Goal: Task Accomplishment & Management: Use online tool/utility

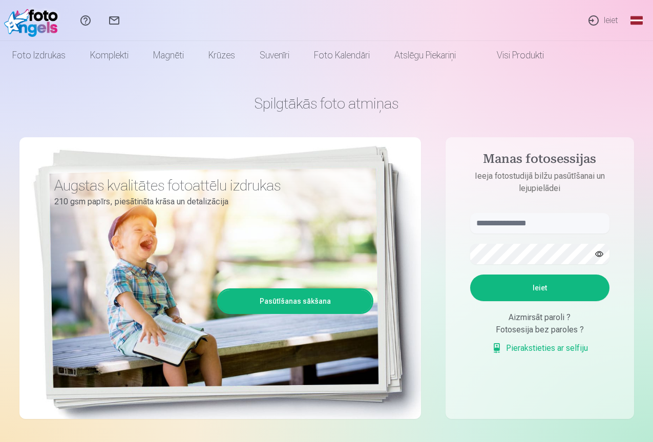
click at [610, 19] on link "Ieiet" at bounding box center [602, 20] width 47 height 41
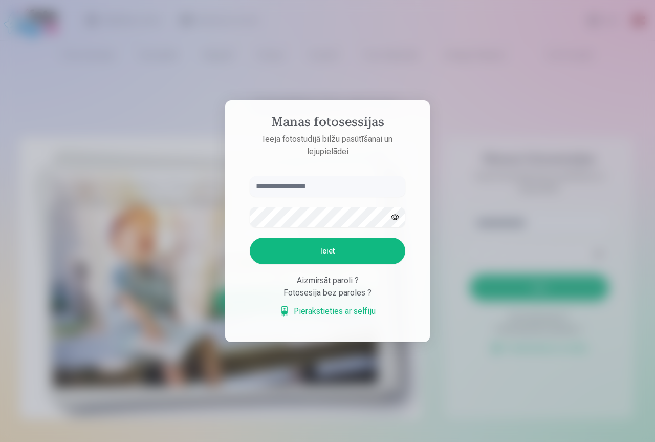
click at [306, 186] on input "text" at bounding box center [328, 186] width 156 height 20
click at [333, 313] on link "Pierakstieties ar selfiju" at bounding box center [328, 311] width 96 height 12
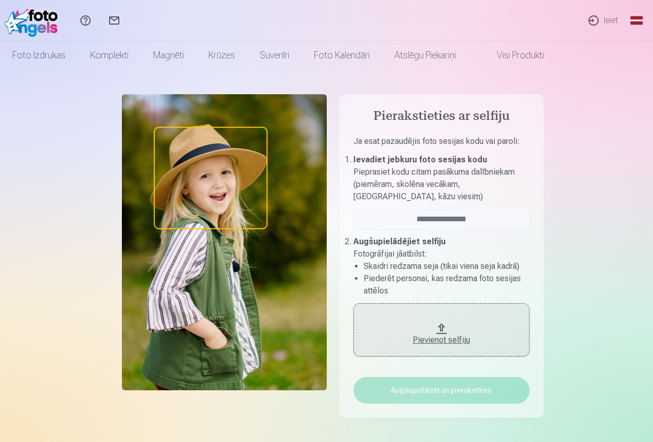
click at [439, 327] on button "Pievienot selfiju" at bounding box center [441, 329] width 176 height 53
click at [598, 16] on link "Ieiet" at bounding box center [602, 20] width 47 height 41
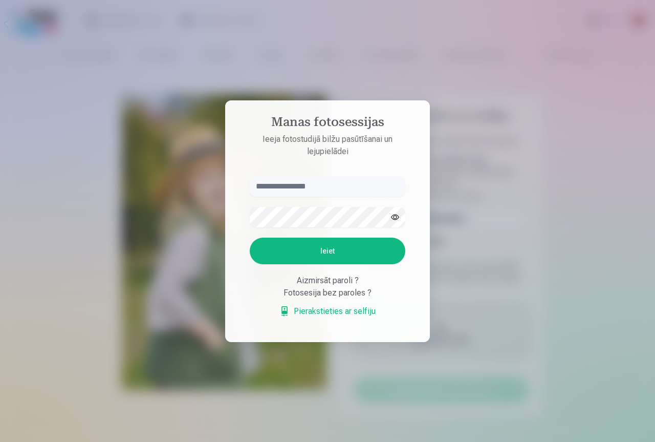
click at [339, 282] on div "Aizmirsāt paroli ?" at bounding box center [328, 280] width 156 height 12
click at [332, 292] on div "Fotosesija bez paroles ?" at bounding box center [328, 293] width 156 height 12
click at [342, 312] on link "Pierakstieties ar selfiju" at bounding box center [328, 311] width 96 height 12
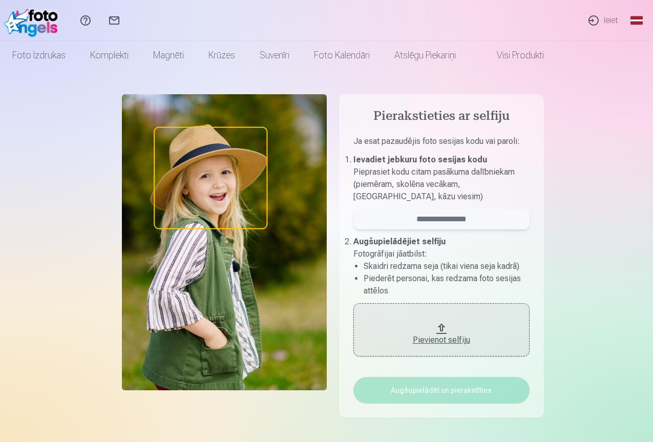
click at [454, 215] on input "email" at bounding box center [441, 219] width 176 height 20
click at [442, 341] on div "Pievienot selfiju" at bounding box center [441, 340] width 156 height 12
click at [449, 333] on div "Pievienot selfiju" at bounding box center [441, 337] width 156 height 18
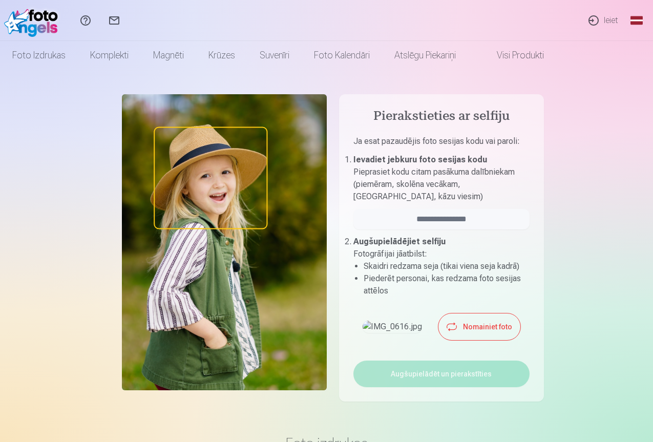
click at [392, 330] on img at bounding box center [391, 326] width 59 height 12
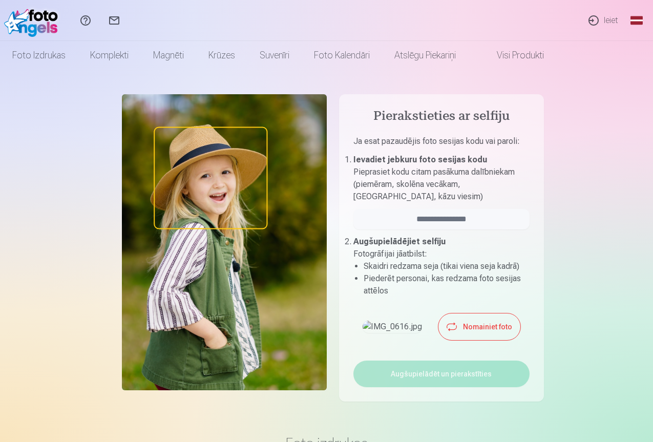
click at [392, 330] on img at bounding box center [391, 326] width 59 height 12
click at [610, 17] on link "Ieiet" at bounding box center [602, 20] width 47 height 41
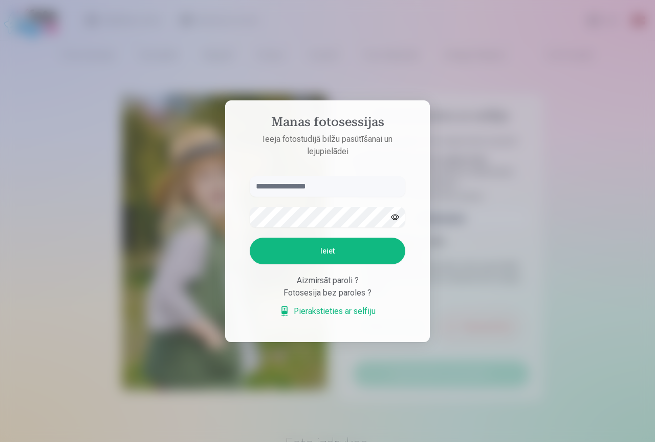
click at [331, 187] on input "text" at bounding box center [328, 186] width 156 height 20
click at [315, 244] on button "Ieiet" at bounding box center [328, 251] width 156 height 27
click at [280, 188] on input "text" at bounding box center [328, 186] width 156 height 20
click at [279, 182] on input "text" at bounding box center [328, 186] width 156 height 20
click at [484, 79] on div at bounding box center [327, 221] width 655 height 442
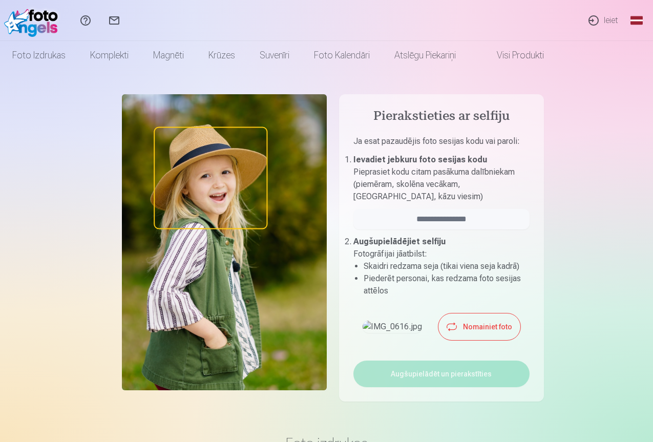
click at [129, 23] on link "Sazinies ar mums" at bounding box center [114, 20] width 29 height 41
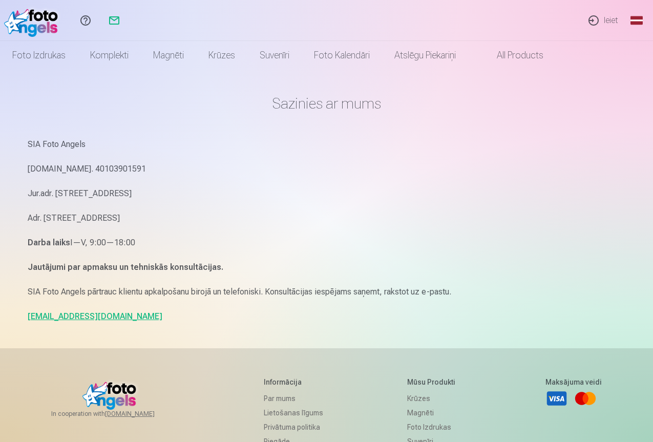
click at [604, 18] on link "Ieiet" at bounding box center [602, 20] width 47 height 41
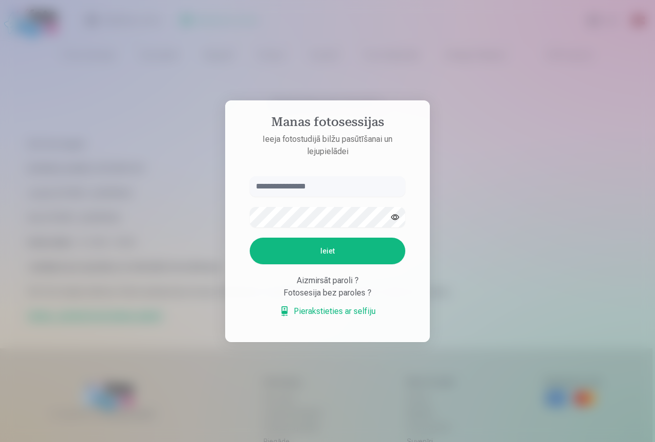
click at [317, 307] on link "Pierakstieties ar selfiju" at bounding box center [328, 311] width 96 height 12
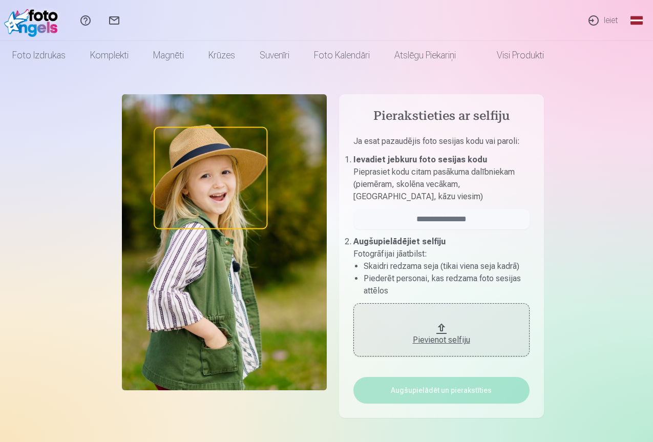
click at [454, 331] on div "Pievienot selfiju" at bounding box center [441, 337] width 156 height 18
click at [446, 341] on div "Pievienot selfiju" at bounding box center [441, 340] width 156 height 12
click at [424, 344] on div "Pievienot selfiju" at bounding box center [441, 340] width 156 height 12
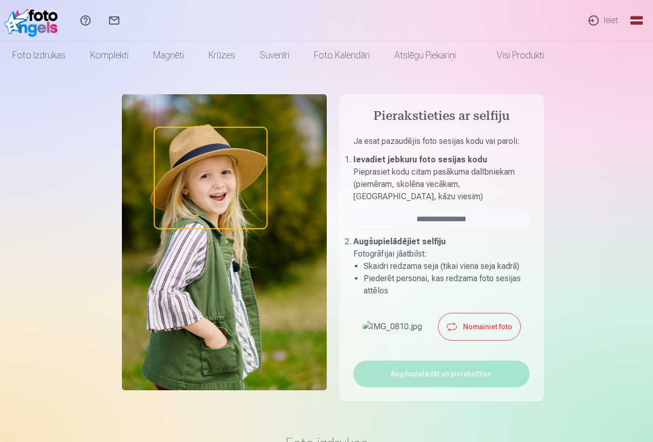
click at [47, 17] on img at bounding box center [33, 20] width 59 height 33
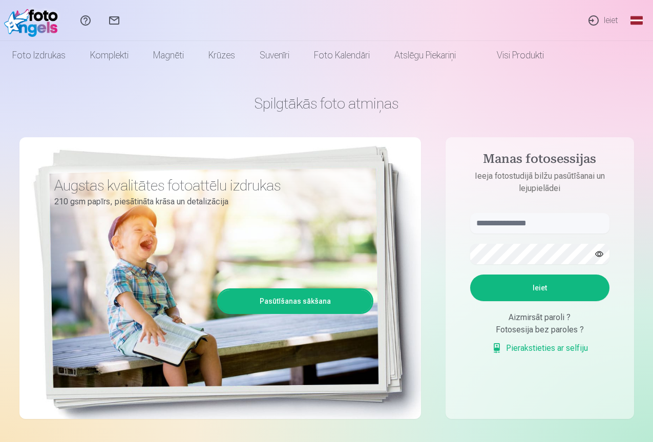
click at [522, 352] on link "Pierakstieties ar selfiju" at bounding box center [539, 348] width 96 height 12
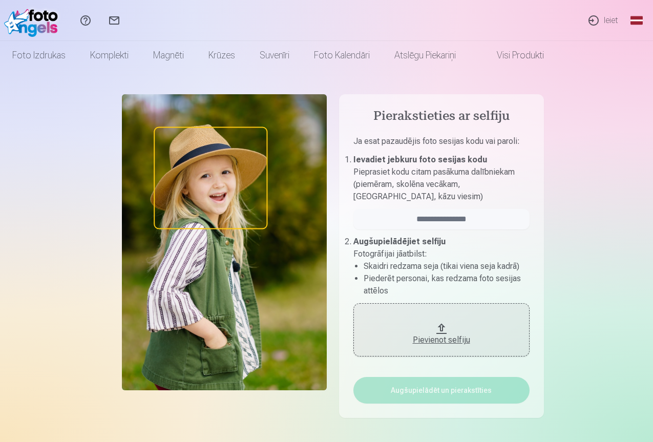
click at [463, 325] on button "Pievienot selfiju" at bounding box center [441, 329] width 176 height 53
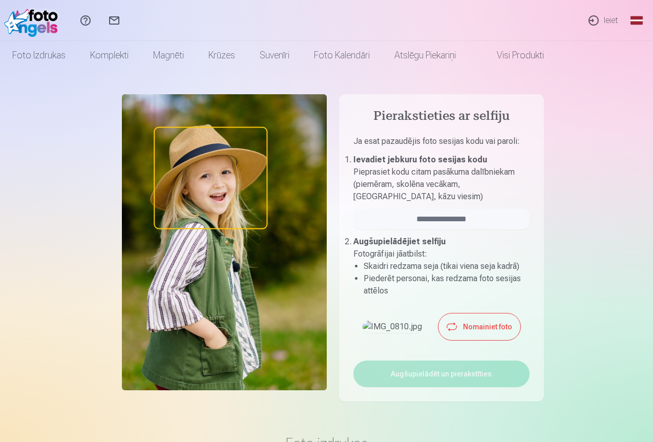
click at [484, 339] on button "Nomainiet foto" at bounding box center [479, 326] width 82 height 27
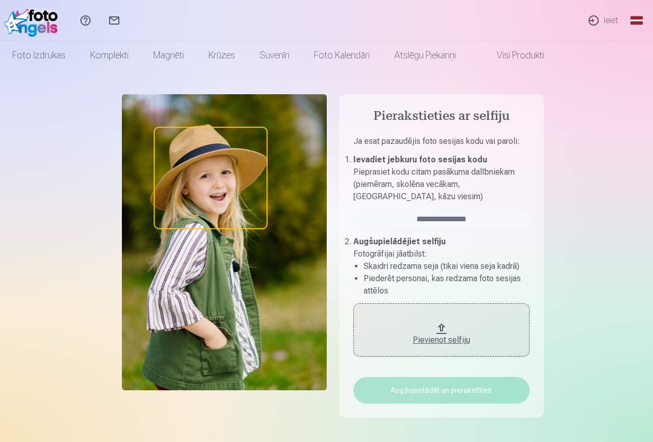
click at [459, 335] on div "Pievienot selfiju" at bounding box center [441, 340] width 156 height 12
click at [100, 24] on link "Palīdzības centrs" at bounding box center [85, 20] width 29 height 41
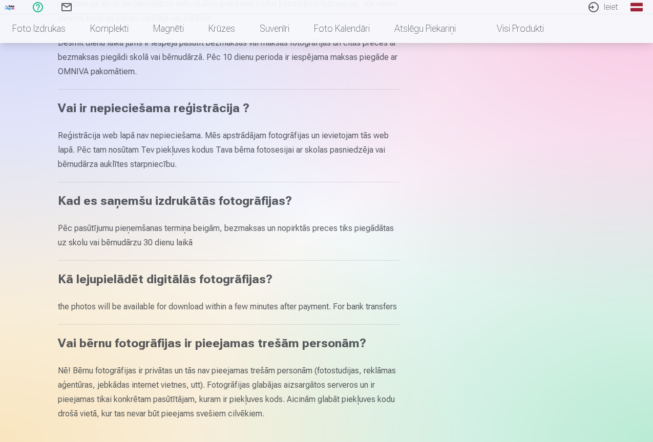
scroll to position [356, 0]
